Goal: Information Seeking & Learning: Learn about a topic

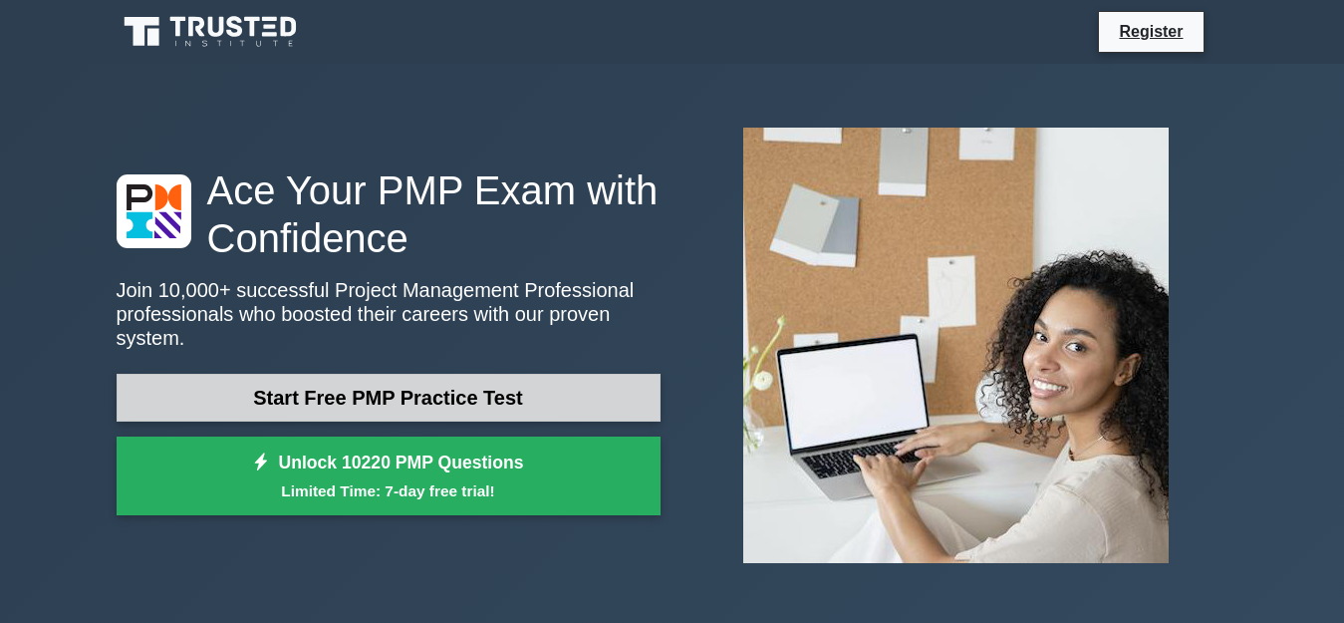
click at [564, 377] on link "Start Free PMP Practice Test" at bounding box center [389, 398] width 544 height 48
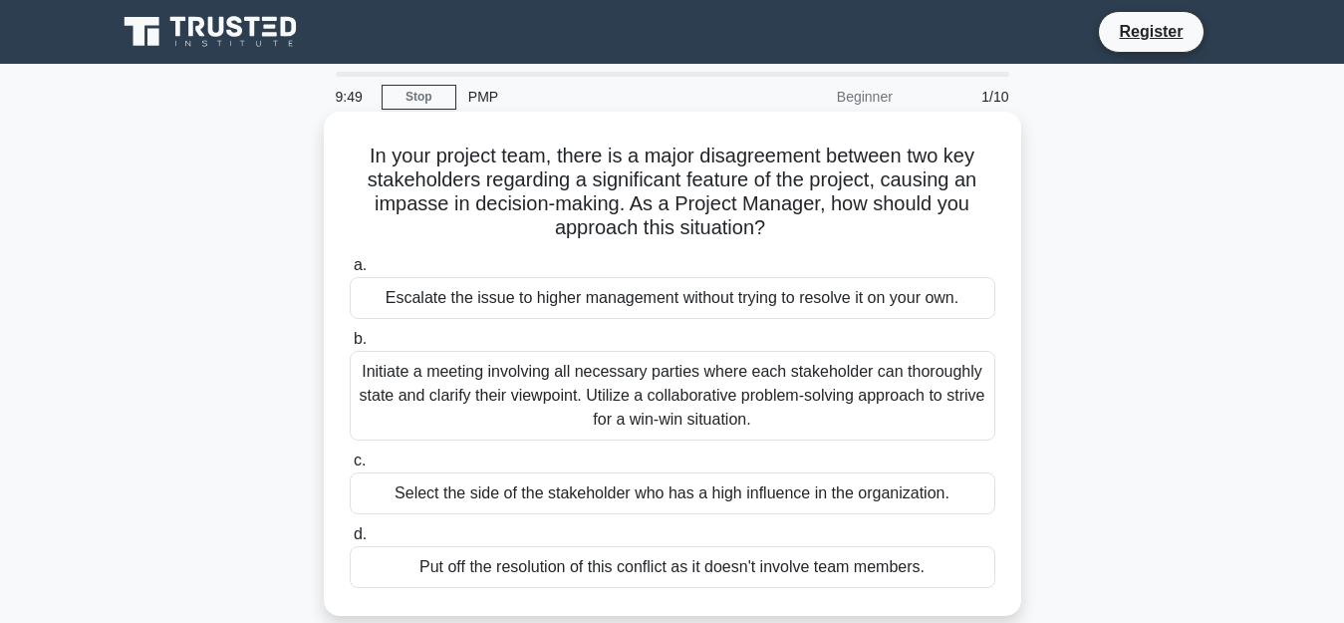
click at [616, 301] on div "Escalate the issue to higher management without trying to resolve it on your ow…" at bounding box center [673, 298] width 646 height 42
click at [350, 272] on input "a. Escalate the issue to higher management without trying to resolve it on your…" at bounding box center [350, 265] width 0 height 13
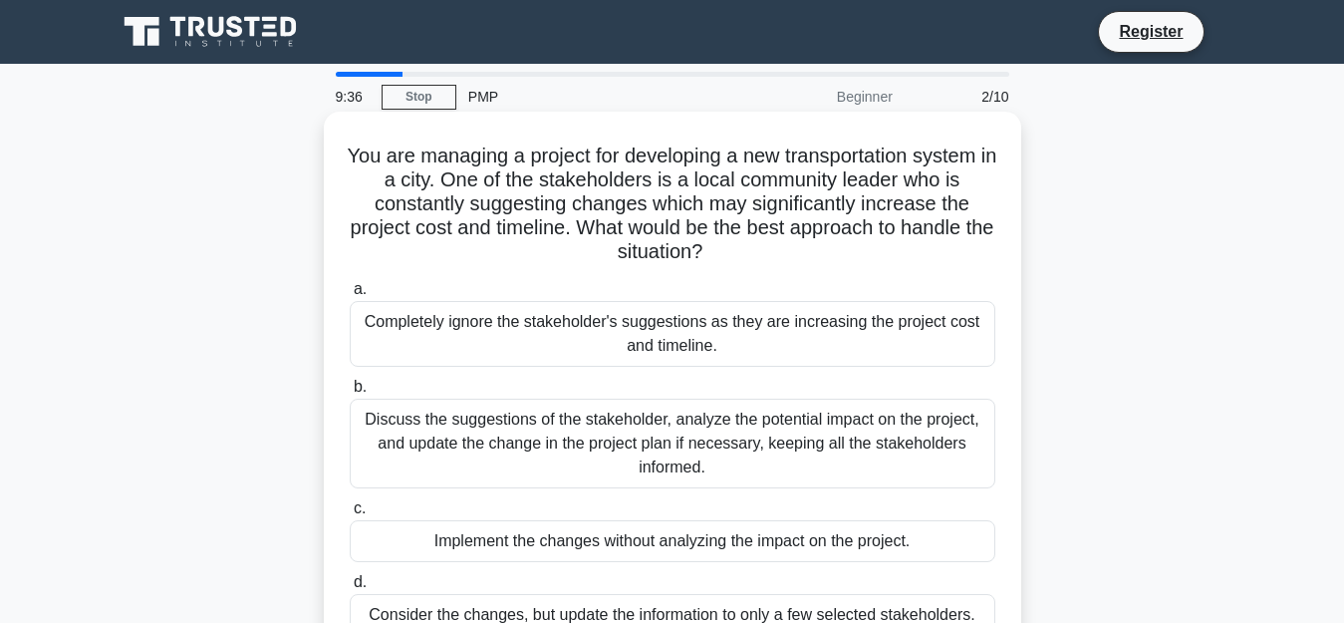
click at [632, 542] on div "Implement the changes without analyzing the impact on the project." at bounding box center [673, 541] width 646 height 42
click at [350, 515] on input "c. Implement the changes without analyzing the impact on the project." at bounding box center [350, 508] width 0 height 13
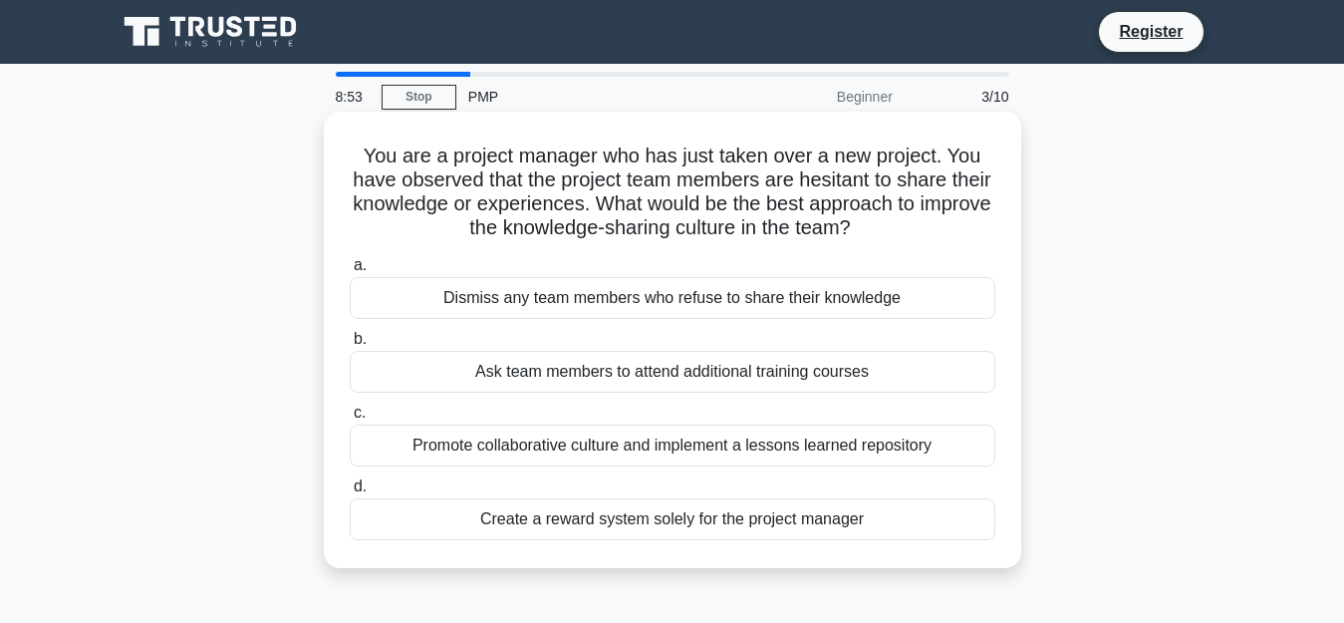
click at [527, 533] on div "Create a reward system solely for the project manager" at bounding box center [673, 519] width 646 height 42
click at [350, 493] on input "d. Create a reward system solely for the project manager" at bounding box center [350, 486] width 0 height 13
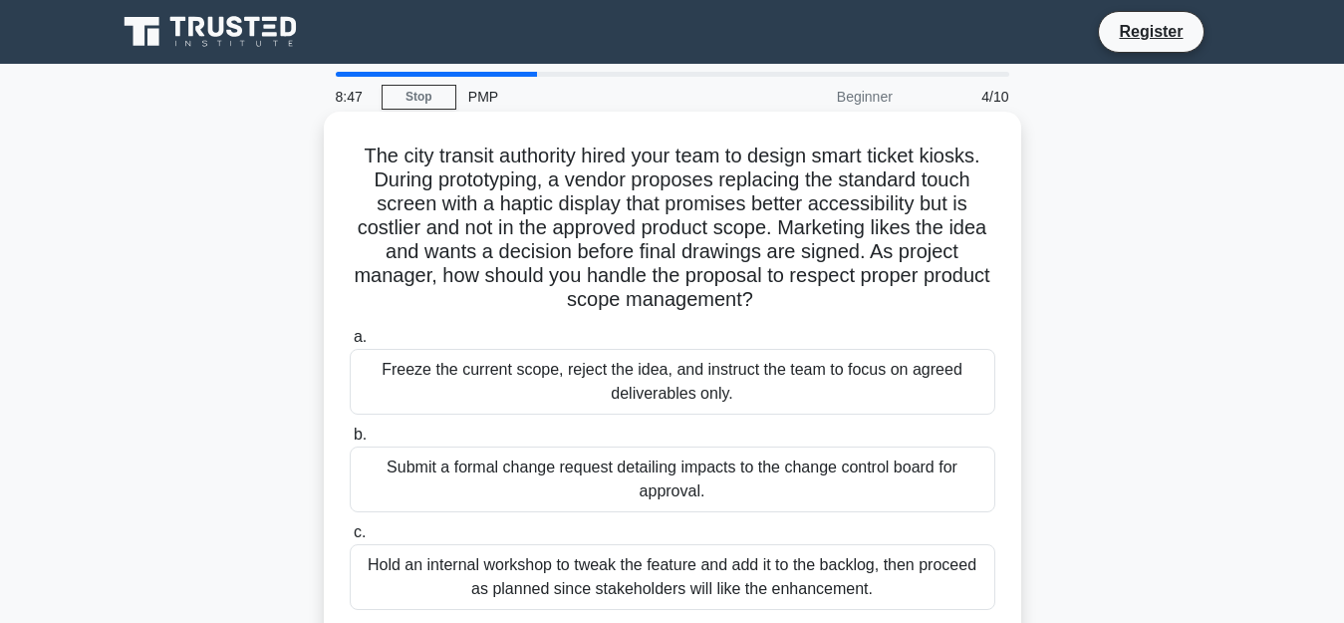
click at [704, 380] on div "Freeze the current scope, reject the idea, and instruct the team to focus on ag…" at bounding box center [673, 382] width 646 height 66
click at [350, 344] on input "a. Freeze the current scope, reject the idea, and instruct the team to focus on…" at bounding box center [350, 337] width 0 height 13
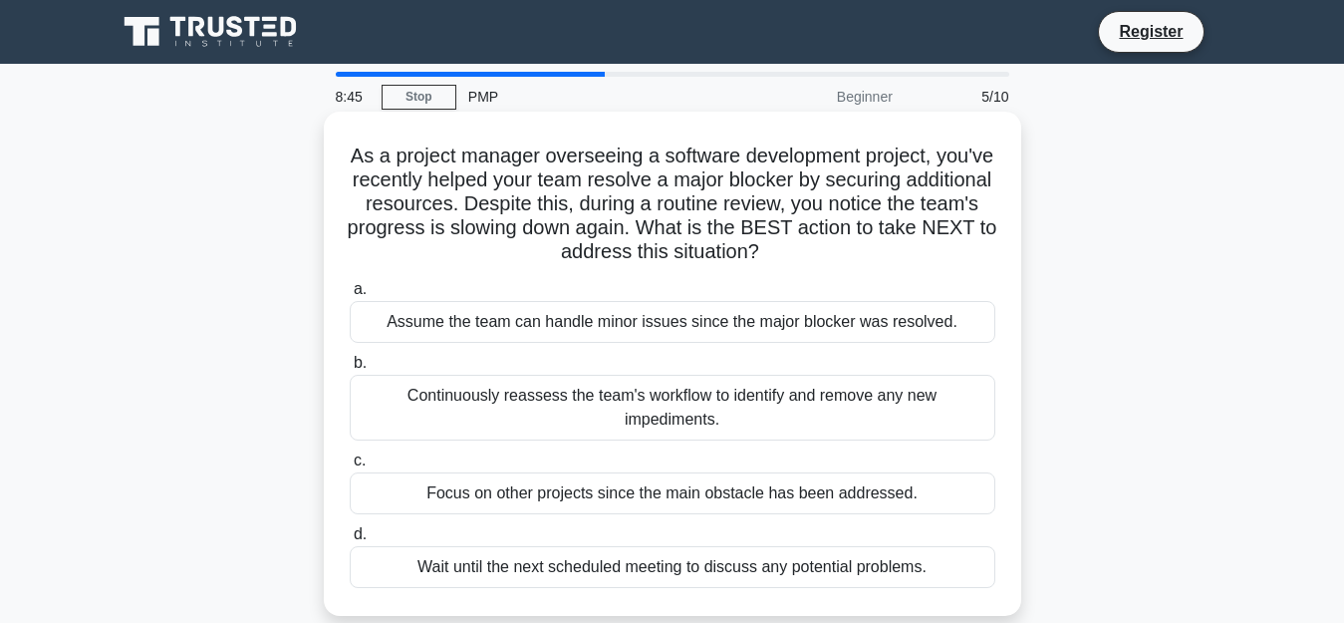
click at [721, 312] on div "Assume the team can handle minor issues since the major blocker was resolved." at bounding box center [673, 322] width 646 height 42
click at [350, 296] on input "a. Assume the team can handle minor issues since the major blocker was resolved." at bounding box center [350, 289] width 0 height 13
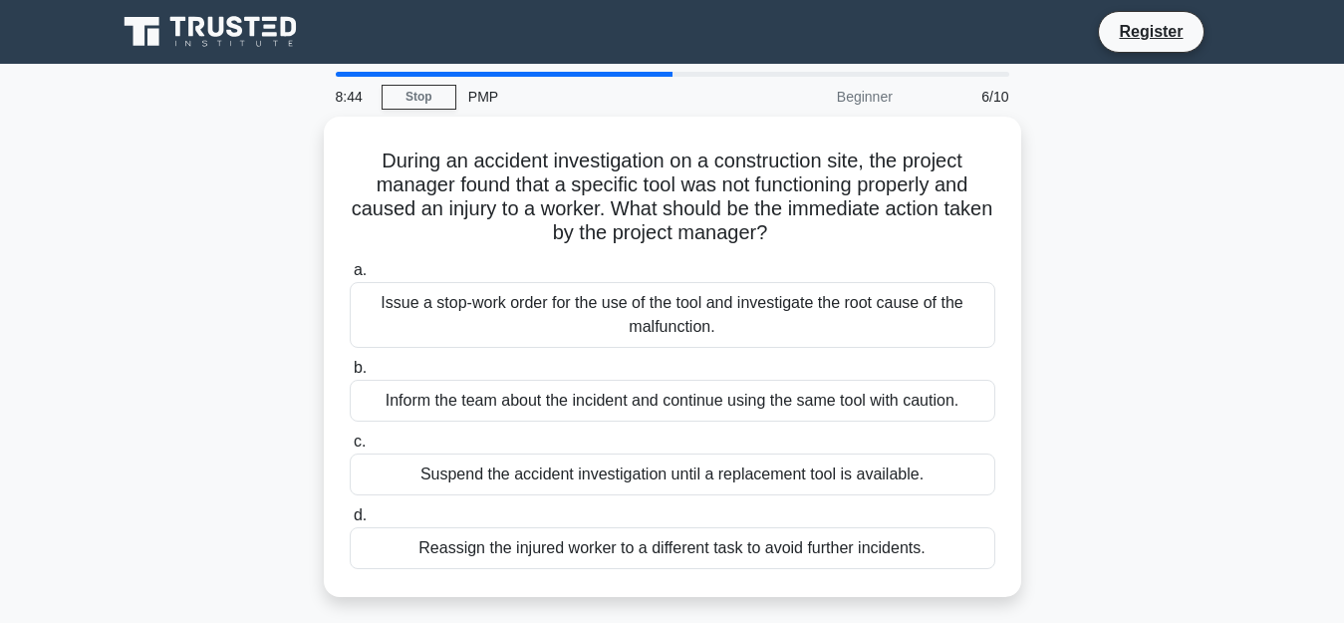
click at [721, 312] on div "Issue a stop-work order for the use of the tool and investigate the root cause …" at bounding box center [673, 315] width 646 height 66
click at [350, 277] on input "a. Issue a stop-work order for the use of the tool and investigate the root cau…" at bounding box center [350, 270] width 0 height 13
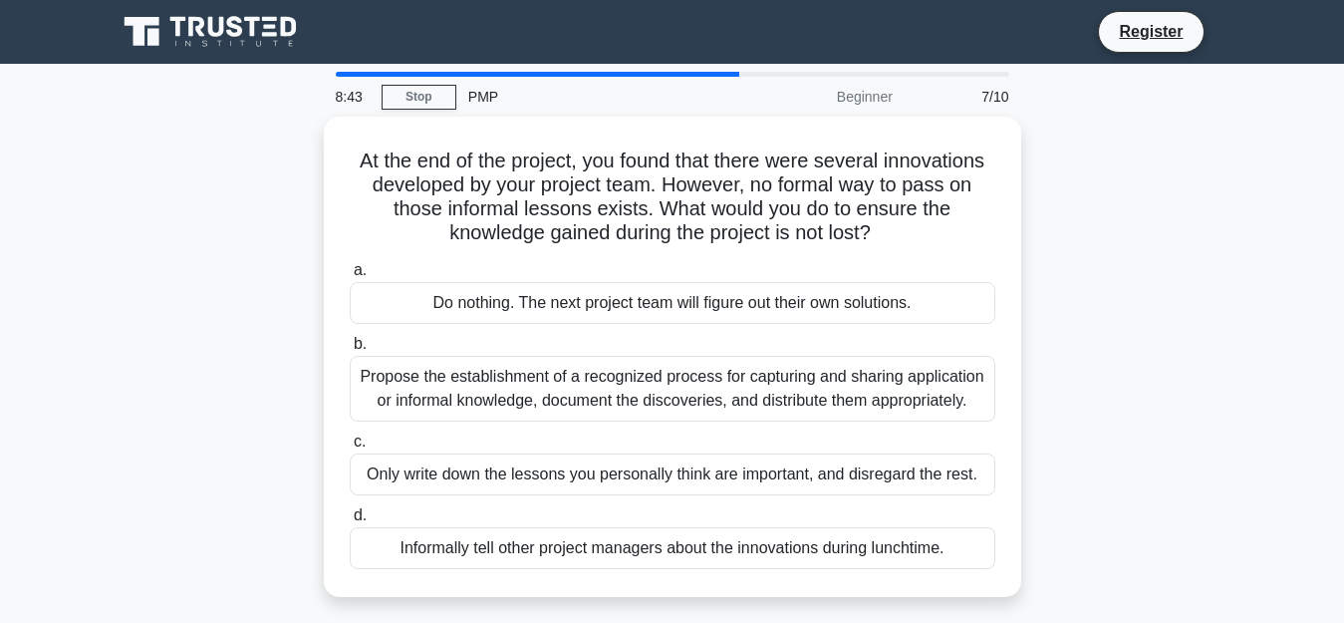
click at [721, 312] on div "Do nothing. The next project team will figure out their own solutions." at bounding box center [673, 303] width 646 height 42
click at [350, 277] on input "a. Do nothing. The next project team will figure out their own solutions." at bounding box center [350, 270] width 0 height 13
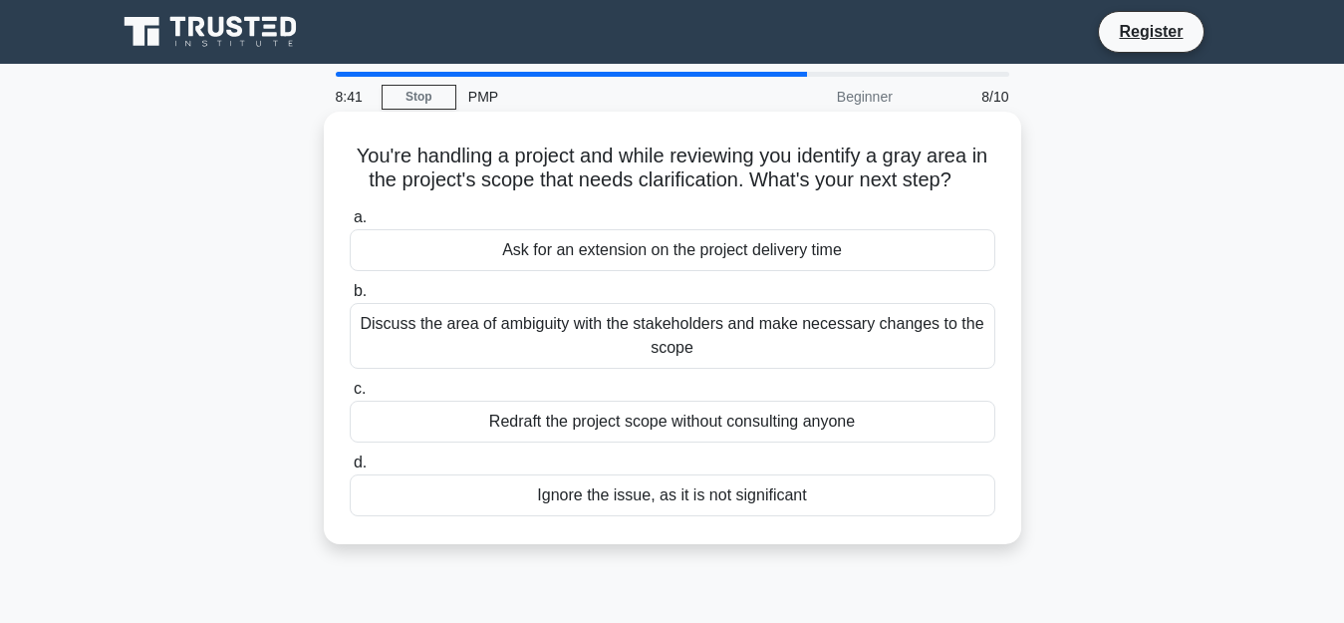
click at [715, 254] on div "Ask for an extension on the project delivery time" at bounding box center [673, 250] width 646 height 42
click at [350, 224] on input "a. Ask for an extension on the project delivery time" at bounding box center [350, 217] width 0 height 13
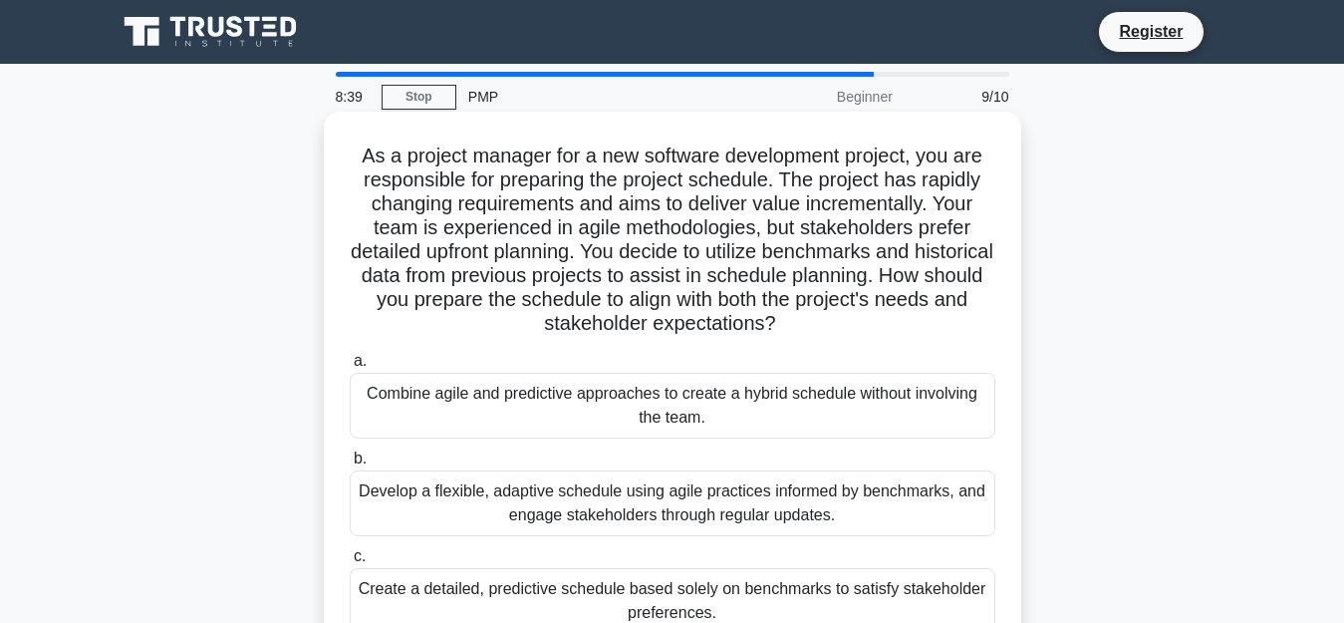
click at [611, 482] on div "Develop a flexible, adaptive schedule using agile practices informed by benchma…" at bounding box center [673, 503] width 646 height 66
click at [350, 465] on input "b. Develop a flexible, adaptive schedule using agile practices informed by benc…" at bounding box center [350, 458] width 0 height 13
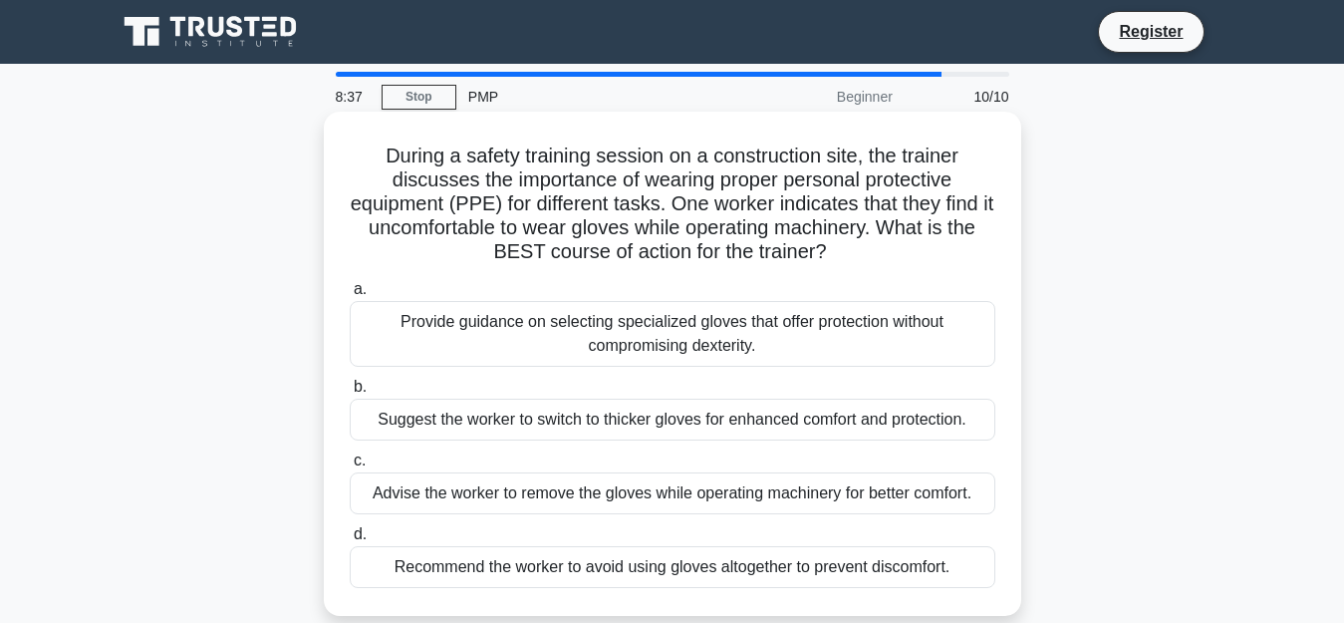
click at [601, 501] on div "Advise the worker to remove the gloves while operating machinery for better com…" at bounding box center [673, 493] width 646 height 42
click at [350, 467] on input "c. Advise the worker to remove the gloves while operating machinery for better …" at bounding box center [350, 460] width 0 height 13
